Goal: Information Seeking & Learning: Find specific page/section

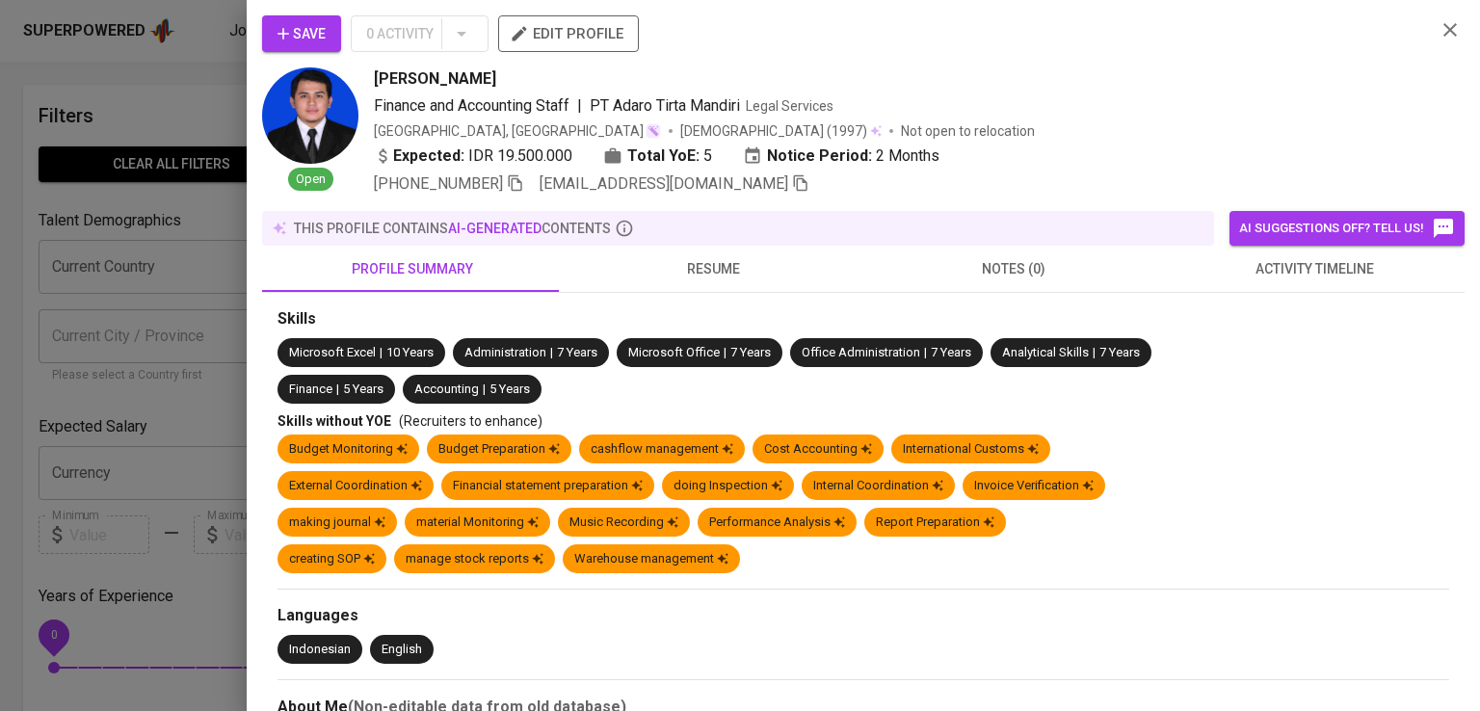
click at [130, 280] on div at bounding box center [740, 355] width 1480 height 711
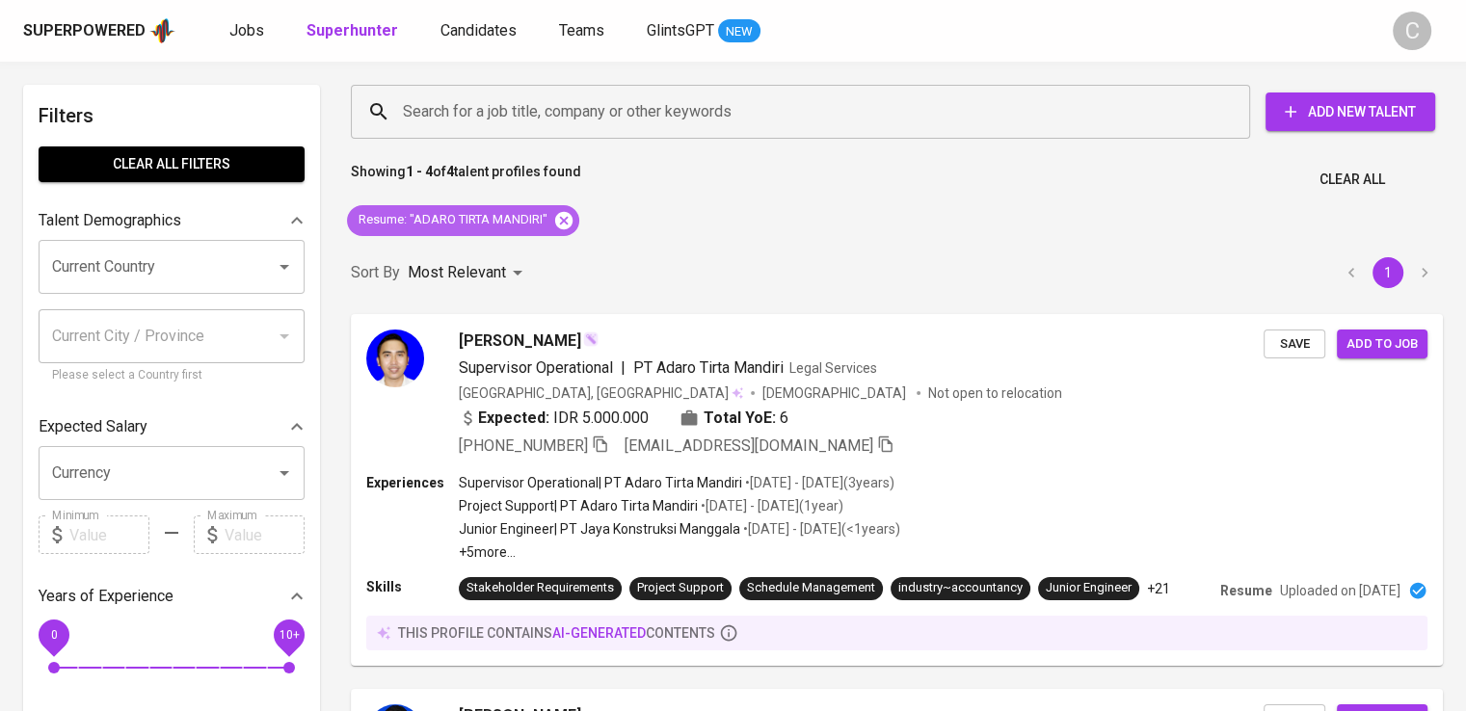
click at [567, 211] on icon at bounding box center [563, 220] width 21 height 21
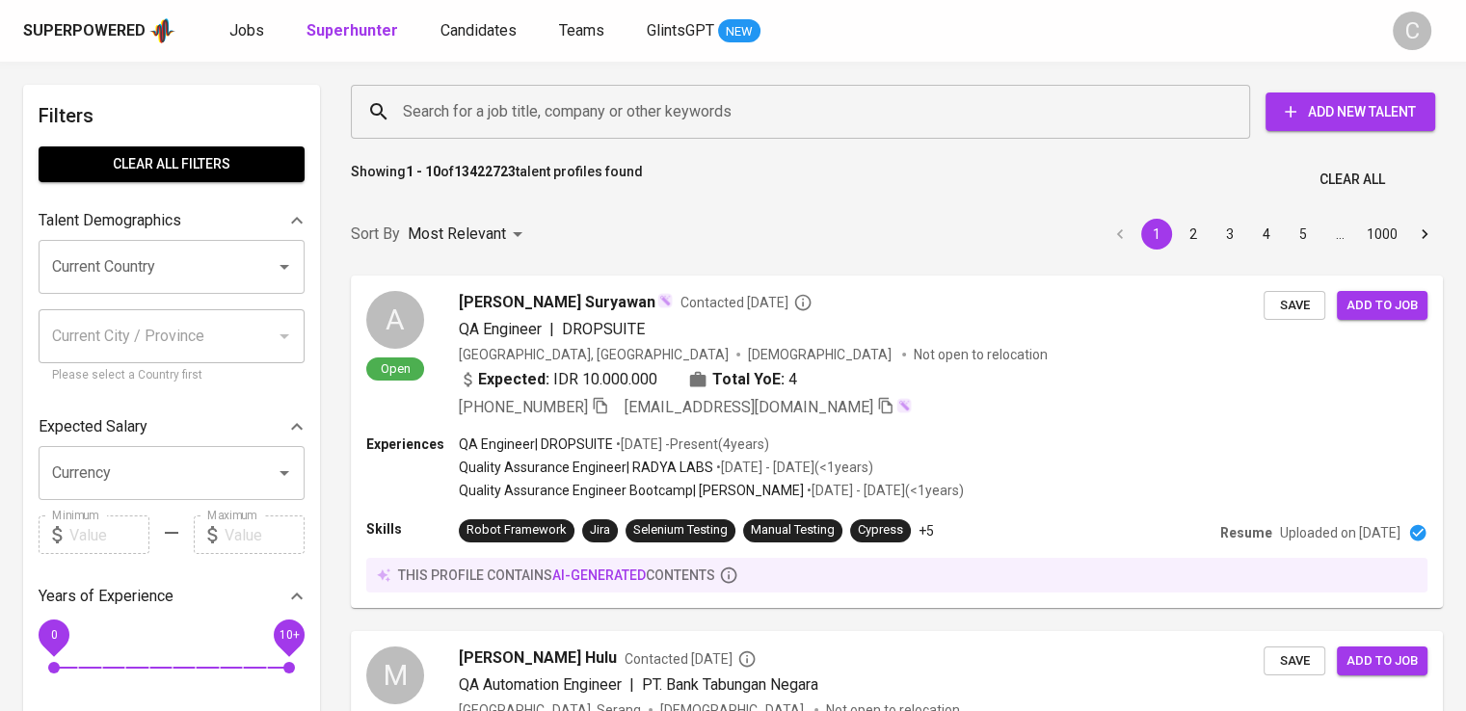
click at [571, 103] on input "Search for a job title, company or other keywords" at bounding box center [805, 111] width 814 height 37
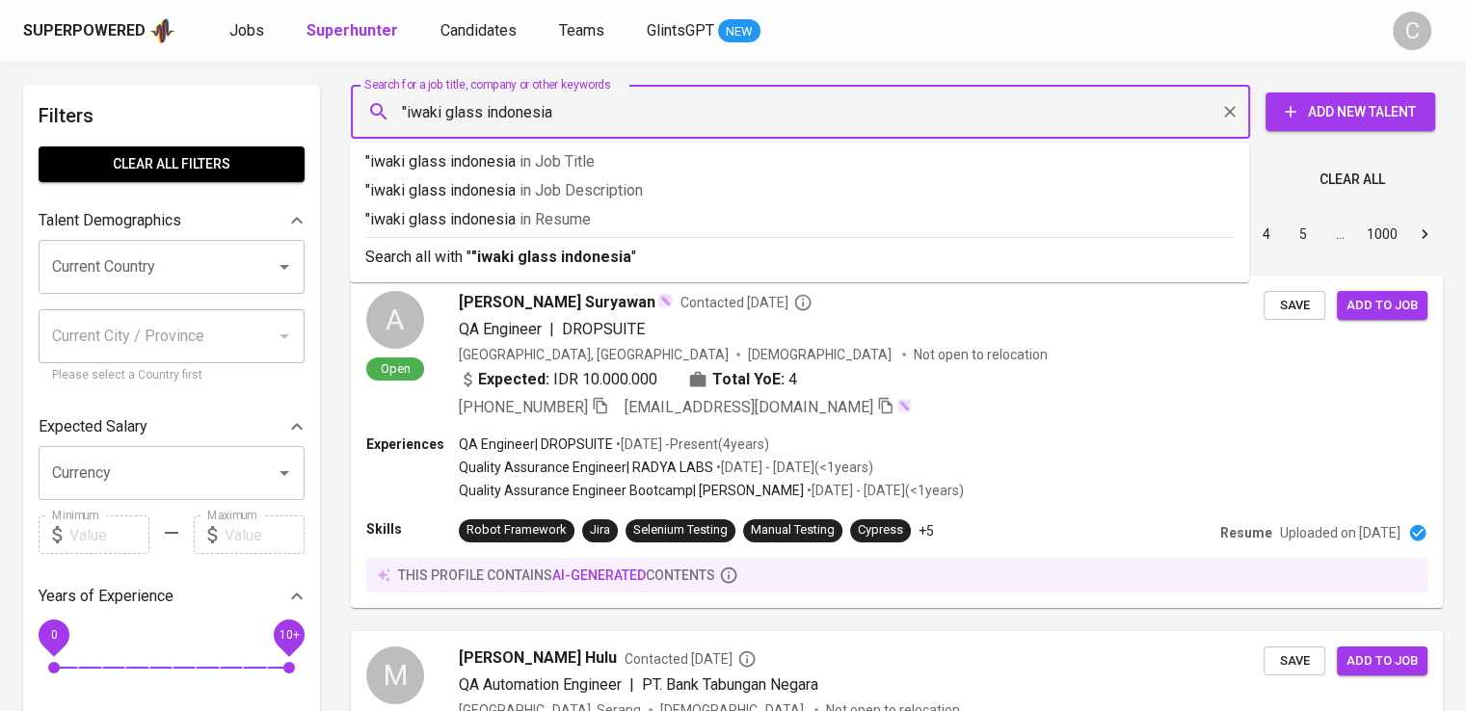
type input ""iwaki glass indonesia""
click at [602, 218] on p ""iwaki glass indonesia" in [GEOGRAPHIC_DATA]" at bounding box center [799, 219] width 868 height 23
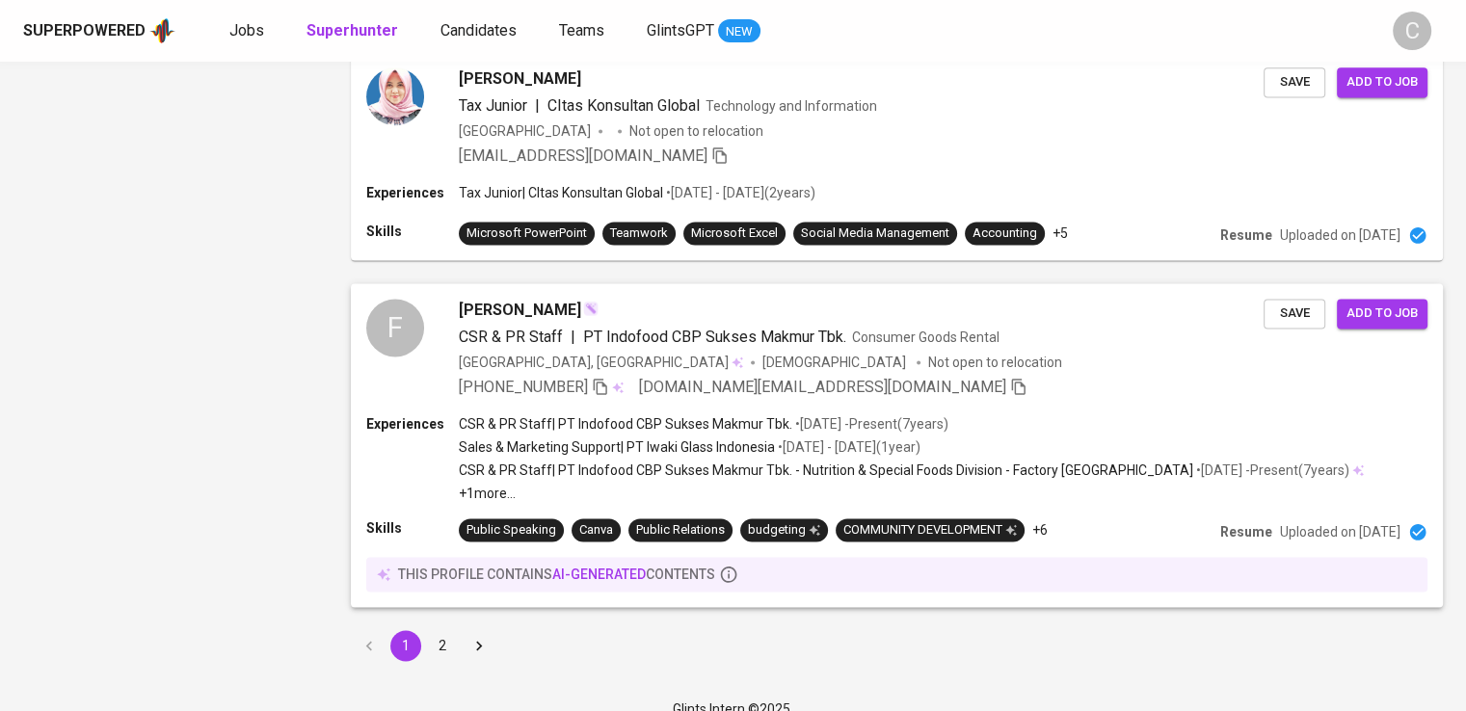
scroll to position [2665, 0]
click at [430, 629] on button "2" at bounding box center [442, 644] width 31 height 31
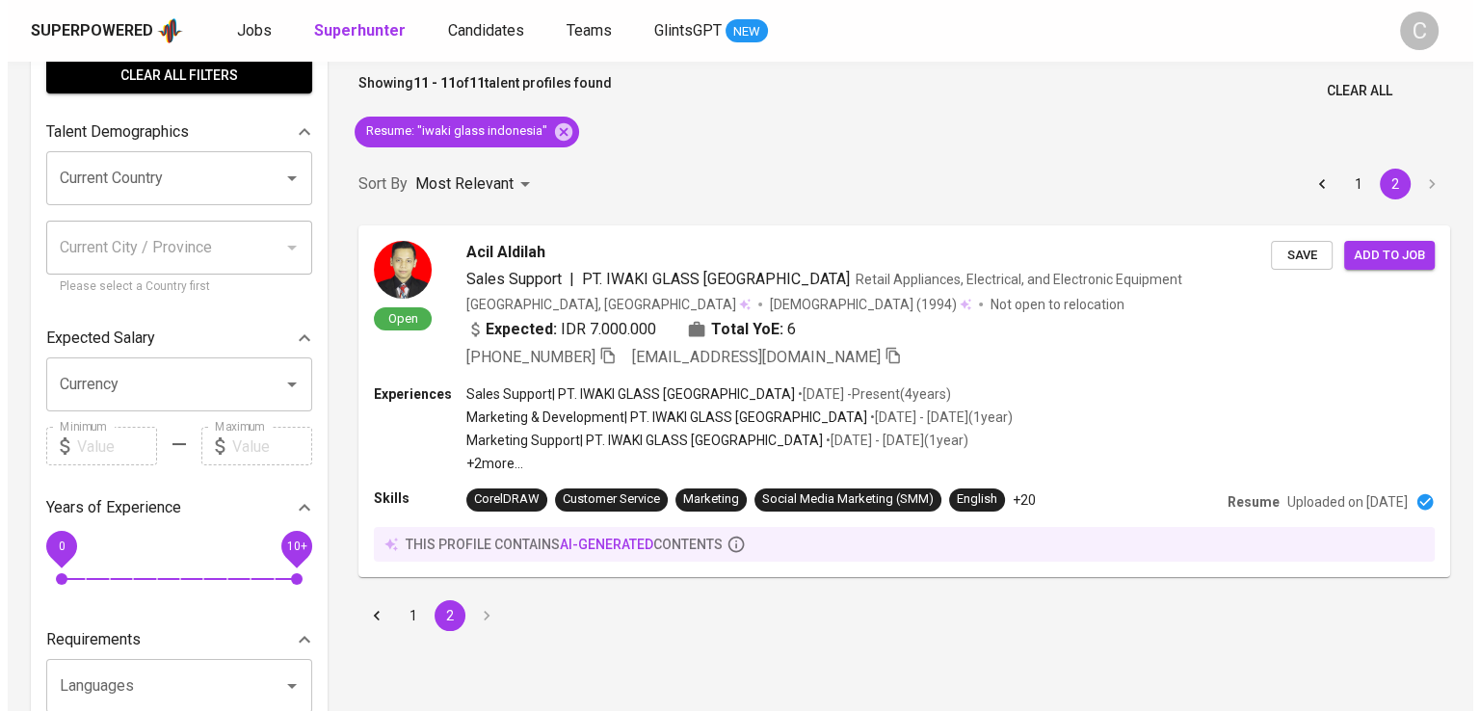
scroll to position [91, 0]
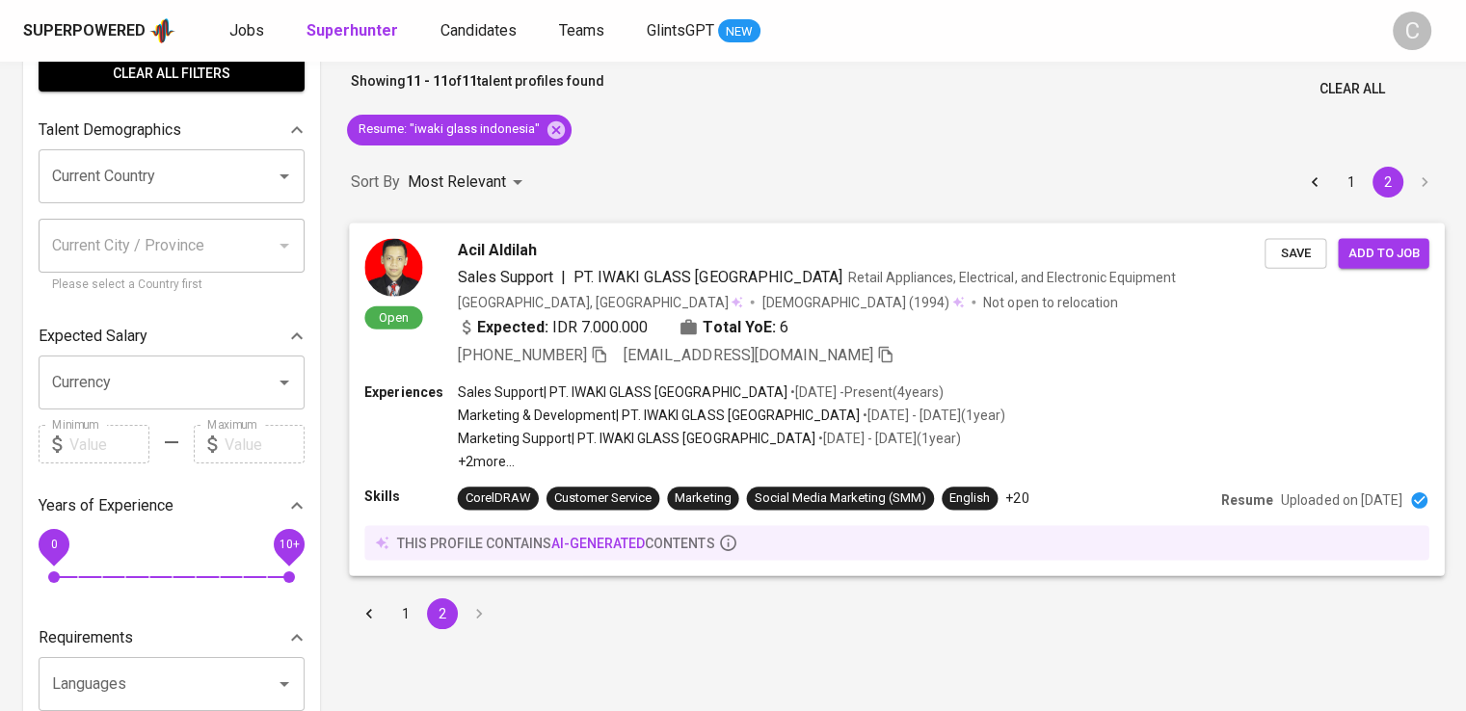
click at [788, 474] on div "Experiences Sales Support | PT. IWAKI GLASS [GEOGRAPHIC_DATA] • [DATE] - Presen…" at bounding box center [896, 479] width 1095 height 194
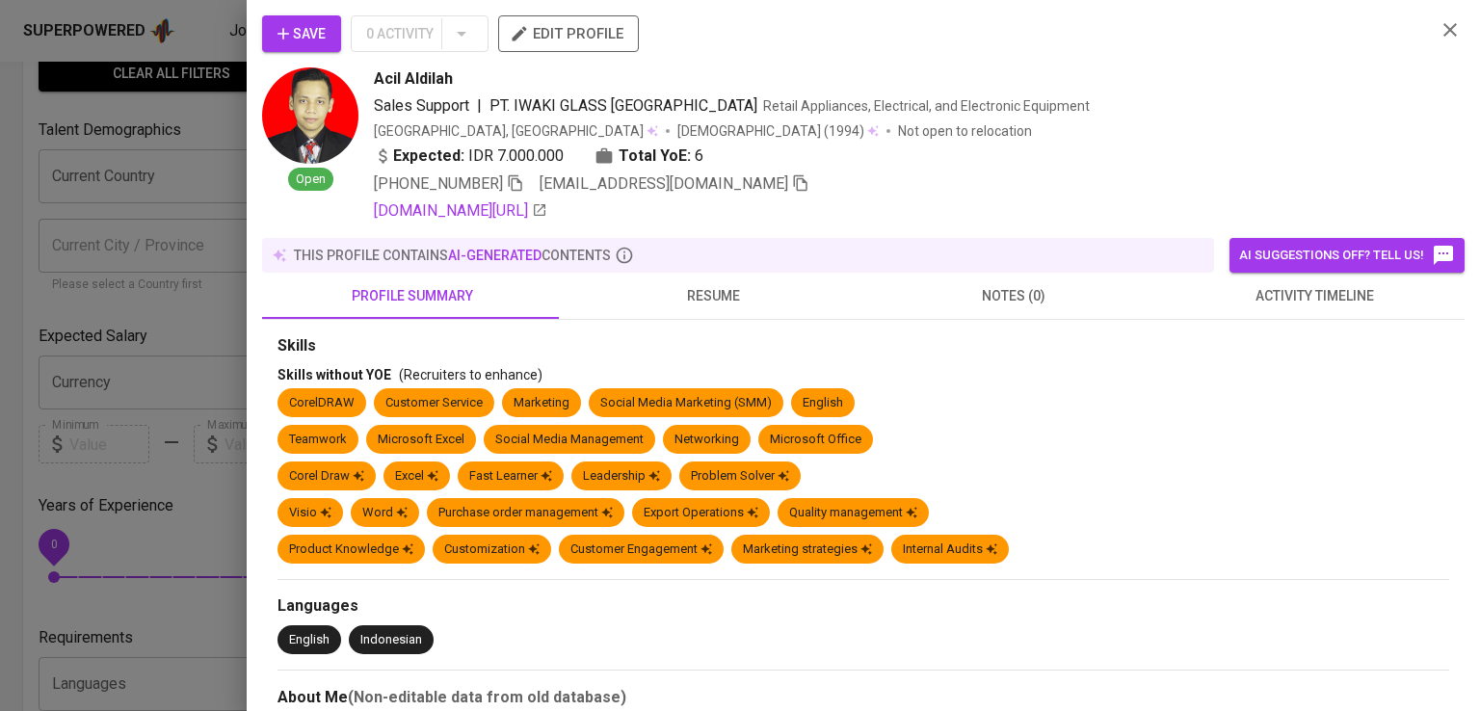
click at [1322, 51] on div "Save 0 Activity edit profile" at bounding box center [841, 41] width 1158 height 52
click at [513, 182] on icon "button" at bounding box center [515, 182] width 17 height 17
